Goal: Download file/media

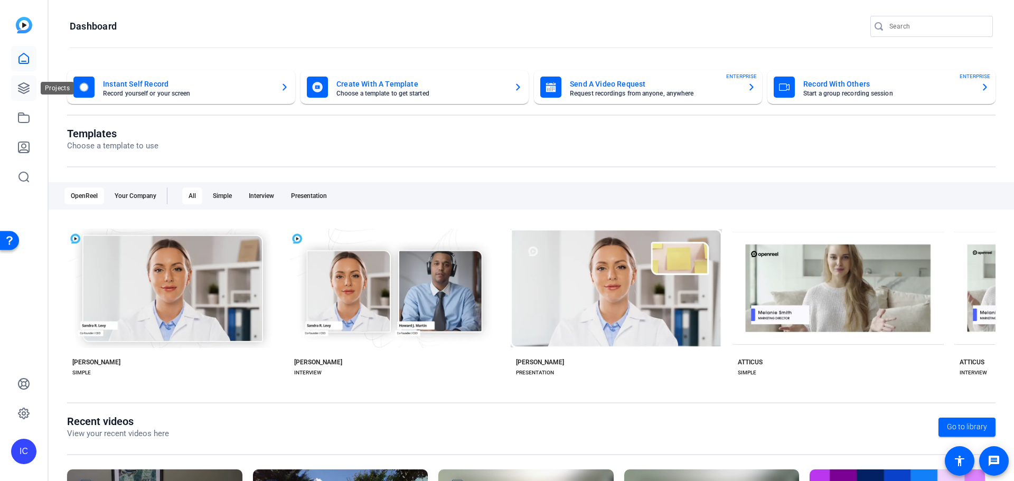
click at [24, 89] on icon at bounding box center [23, 88] width 13 height 13
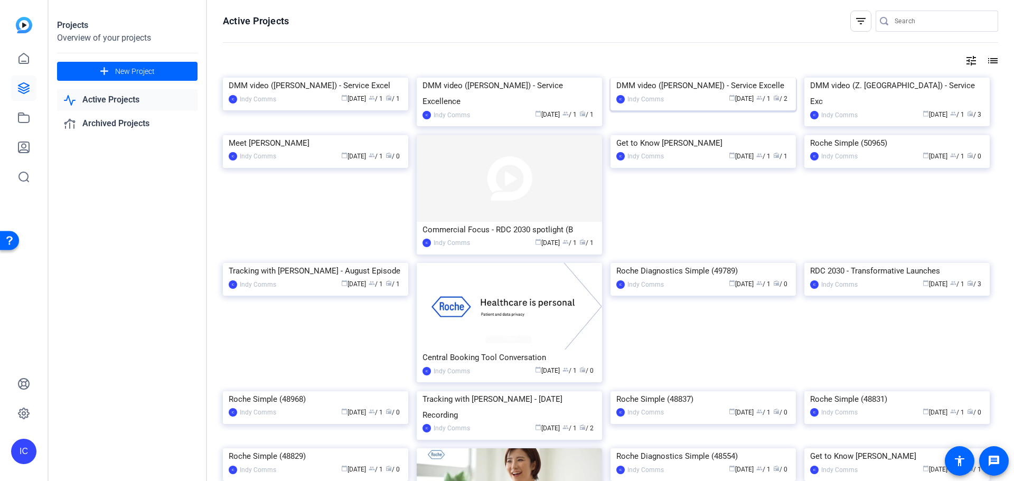
click at [743, 78] on img at bounding box center [703, 78] width 185 height 0
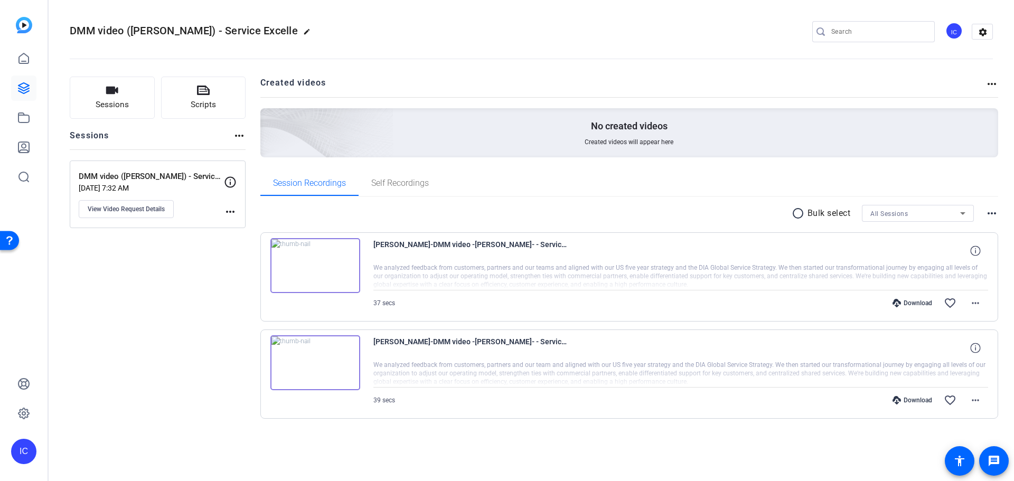
click at [338, 278] on img at bounding box center [315, 265] width 90 height 55
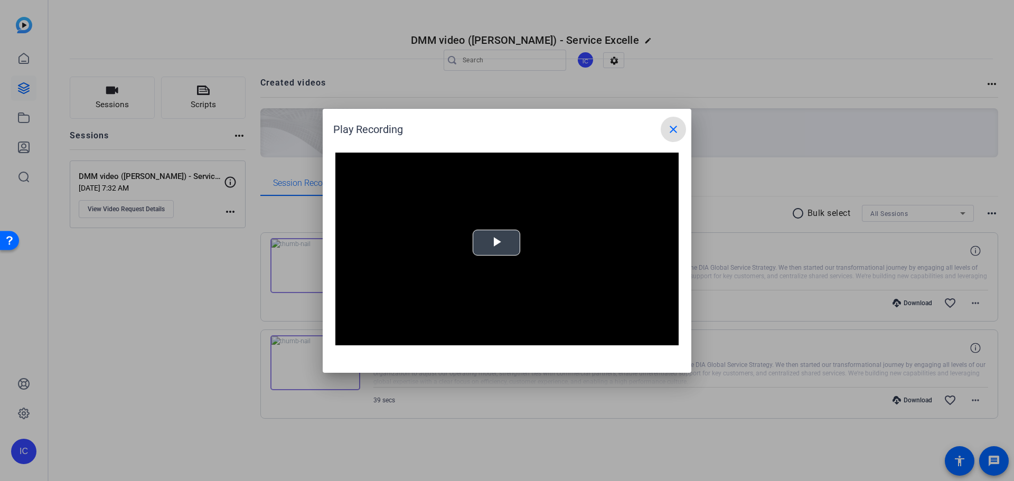
click at [522, 233] on video "Video Player" at bounding box center [506, 249] width 343 height 193
click at [672, 127] on mat-icon "close" at bounding box center [673, 129] width 13 height 13
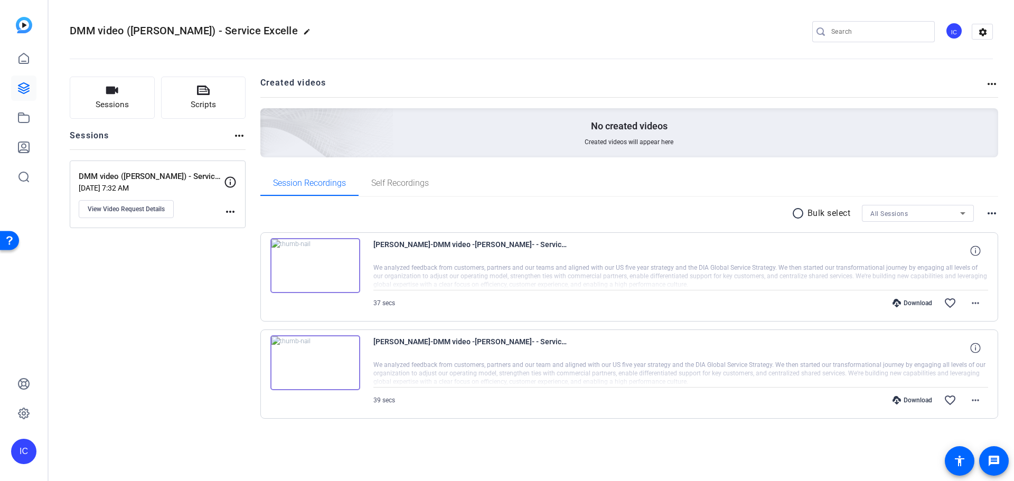
click at [331, 364] on img at bounding box center [315, 362] width 90 height 55
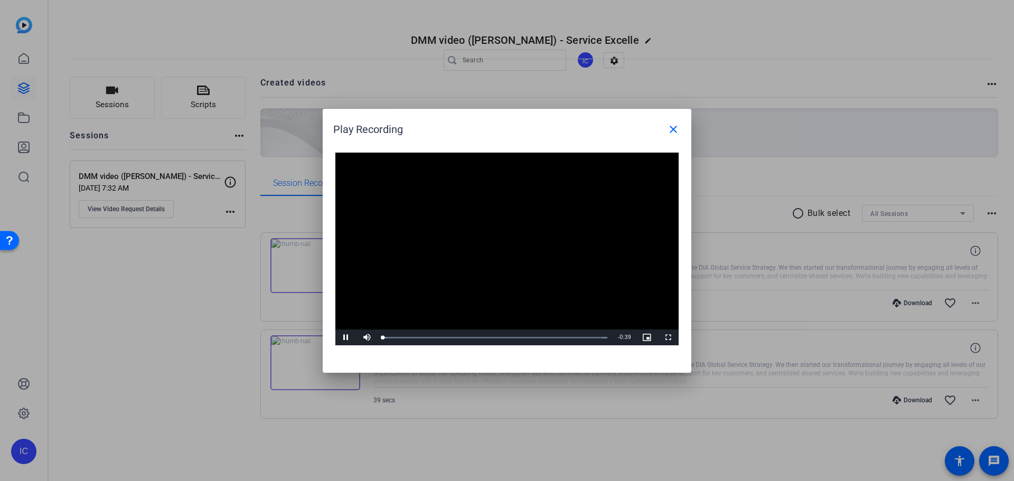
click at [499, 236] on video "Video Player" at bounding box center [506, 249] width 343 height 193
click at [350, 338] on span "Video Player" at bounding box center [345, 338] width 21 height 0
click at [672, 126] on mat-icon "close" at bounding box center [673, 129] width 13 height 13
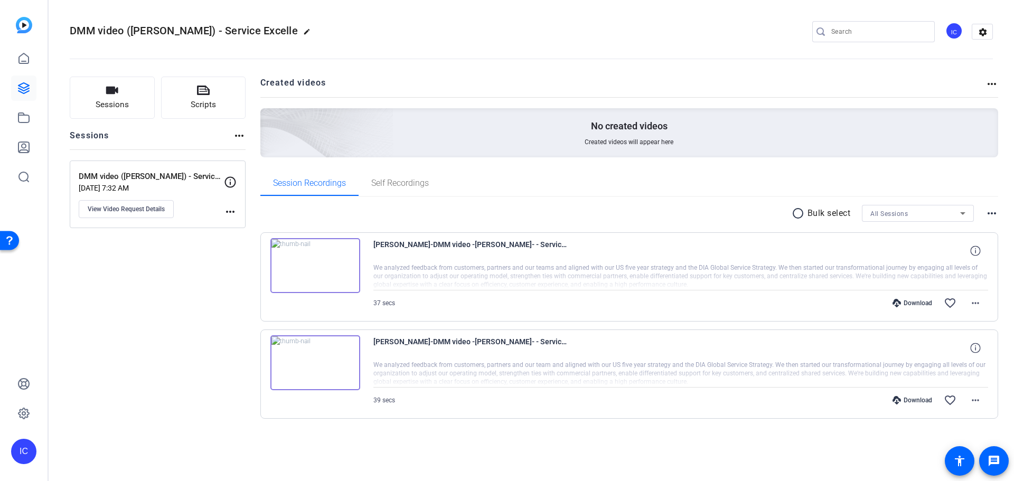
click at [903, 401] on div "Download" at bounding box center [912, 400] width 50 height 8
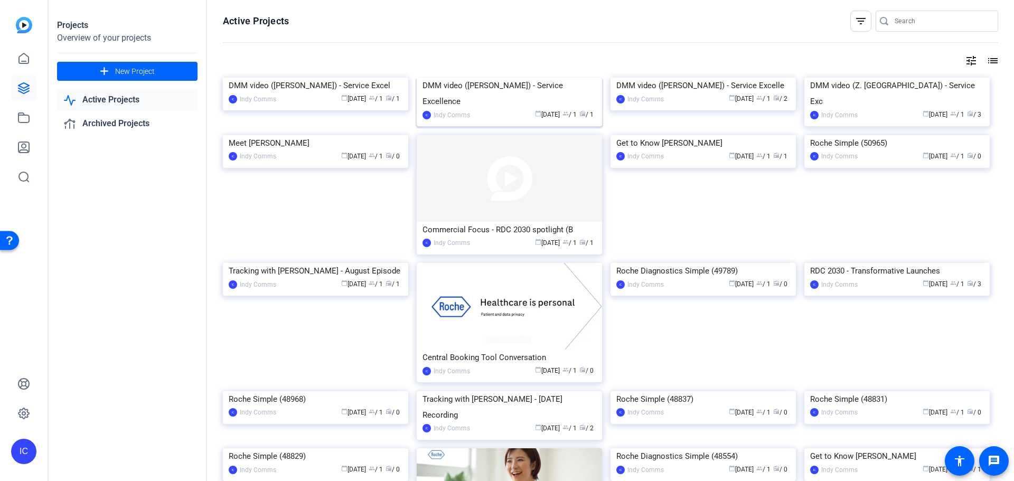
click at [530, 78] on img at bounding box center [509, 78] width 185 height 0
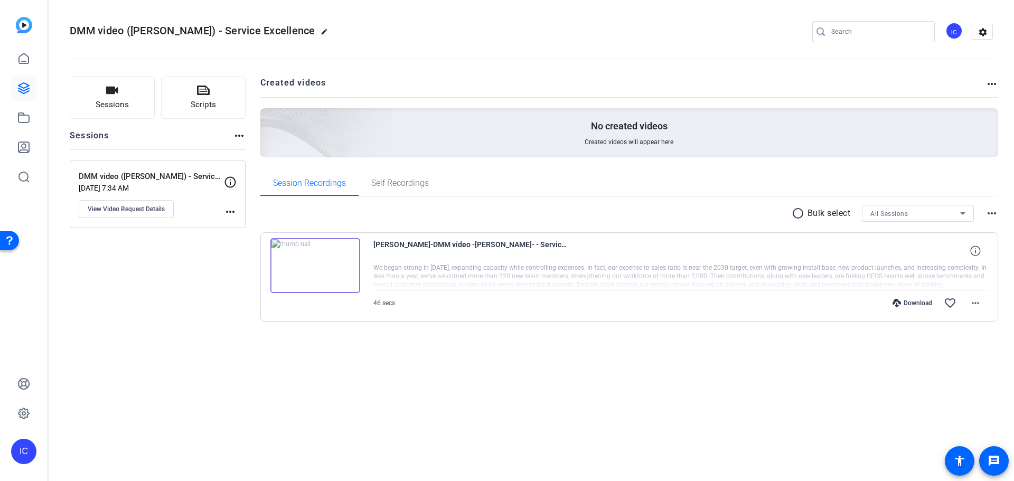
click at [338, 258] on img at bounding box center [315, 265] width 90 height 55
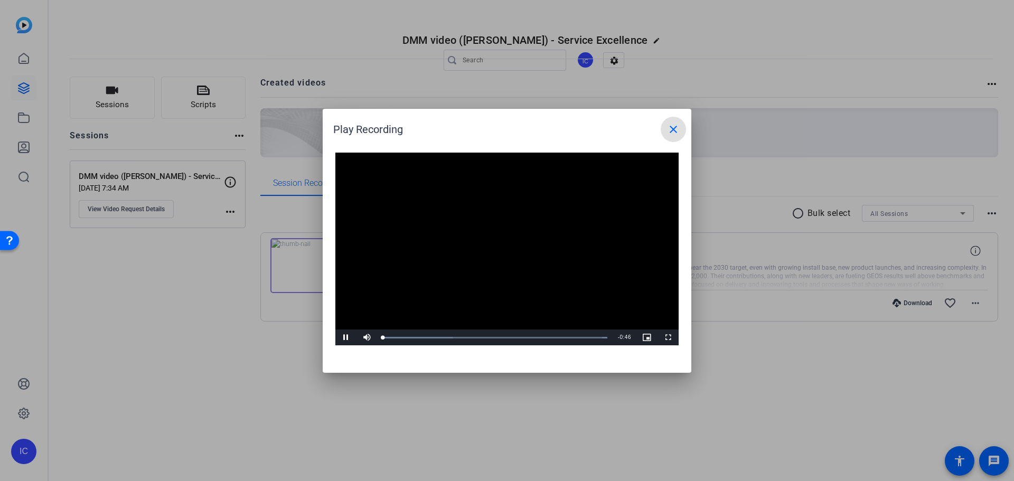
click at [512, 241] on video "Video Player" at bounding box center [506, 249] width 343 height 193
click at [344, 338] on span "Video Player" at bounding box center [345, 338] width 21 height 0
click at [674, 129] on mat-icon "close" at bounding box center [673, 129] width 13 height 13
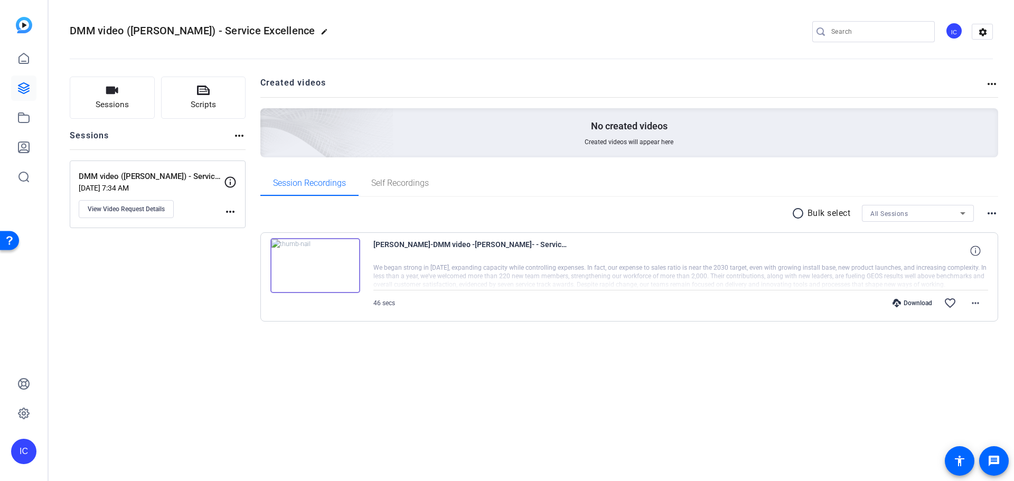
click at [904, 307] on div "Download" at bounding box center [912, 303] width 50 height 8
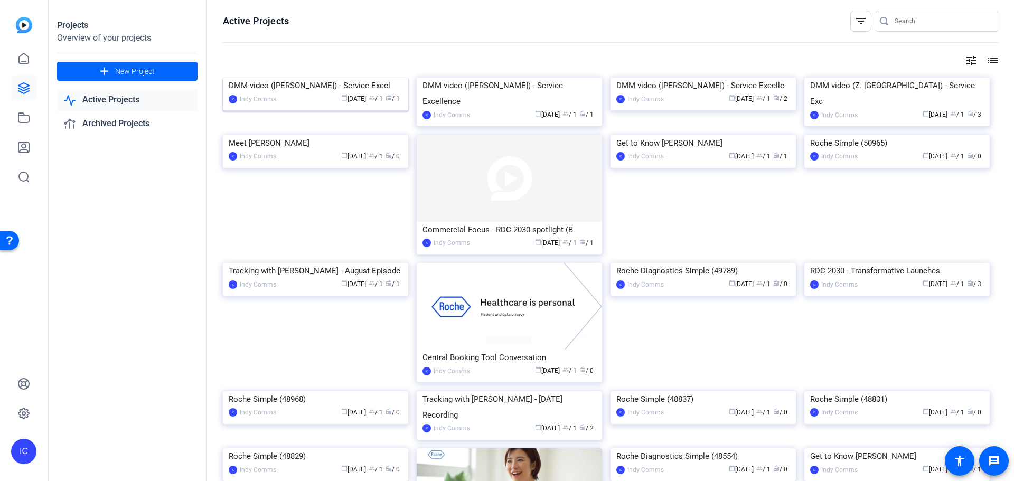
click at [317, 78] on img at bounding box center [315, 78] width 185 height 0
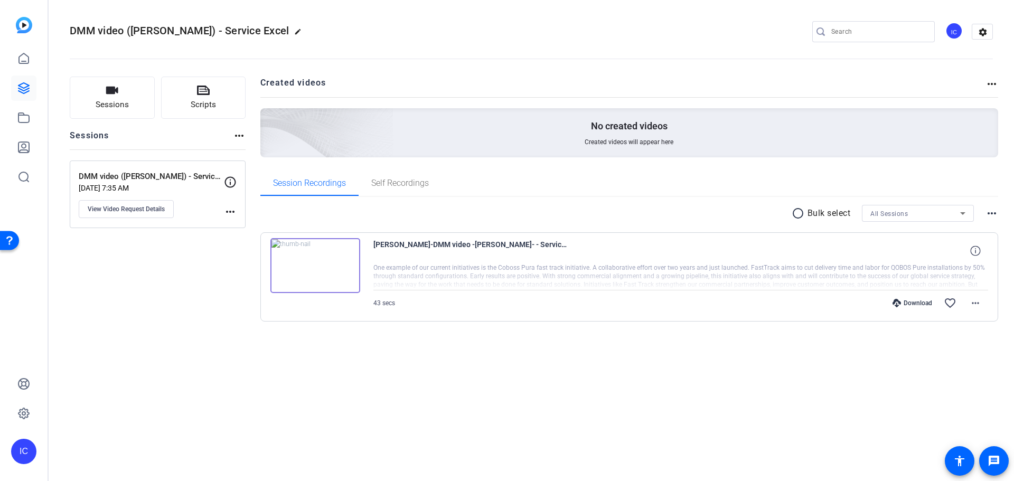
click at [349, 264] on img at bounding box center [315, 265] width 90 height 55
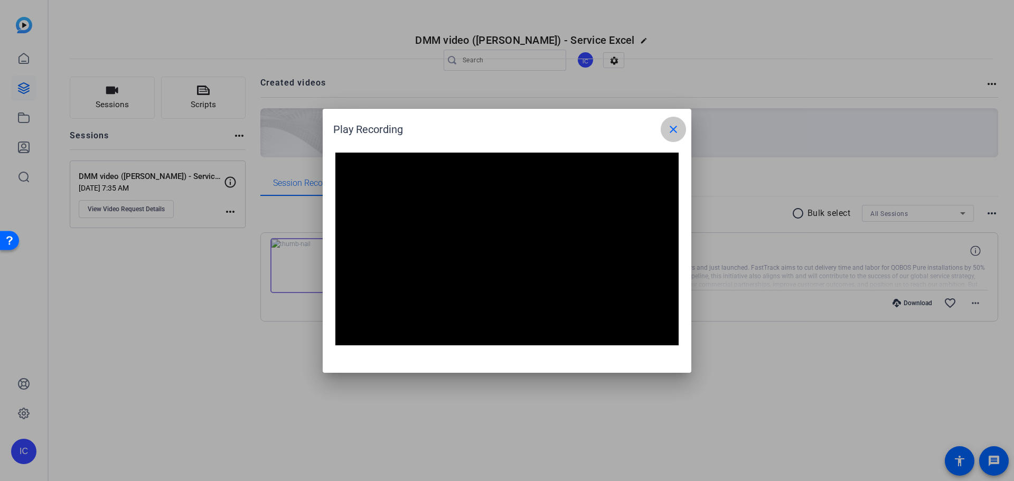
click at [676, 124] on mat-icon "close" at bounding box center [673, 129] width 13 height 13
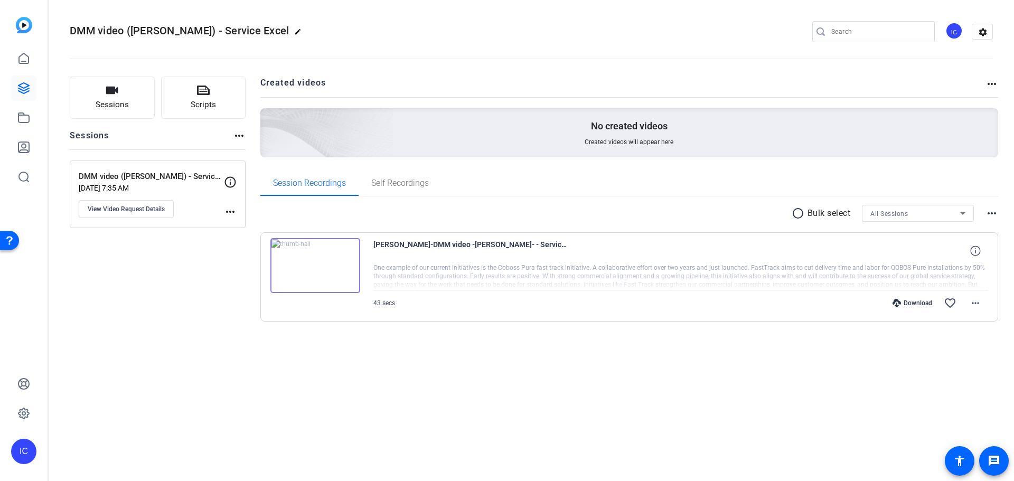
click at [903, 298] on div "Download favorite_border more_horiz" at bounding box center [773, 302] width 430 height 25
click at [903, 305] on div "Download" at bounding box center [912, 303] width 50 height 8
click at [653, 53] on openreel-divider-bar at bounding box center [531, 56] width 923 height 32
click at [906, 302] on div "Download" at bounding box center [912, 303] width 50 height 8
